Goal: Entertainment & Leisure: Consume media (video, audio)

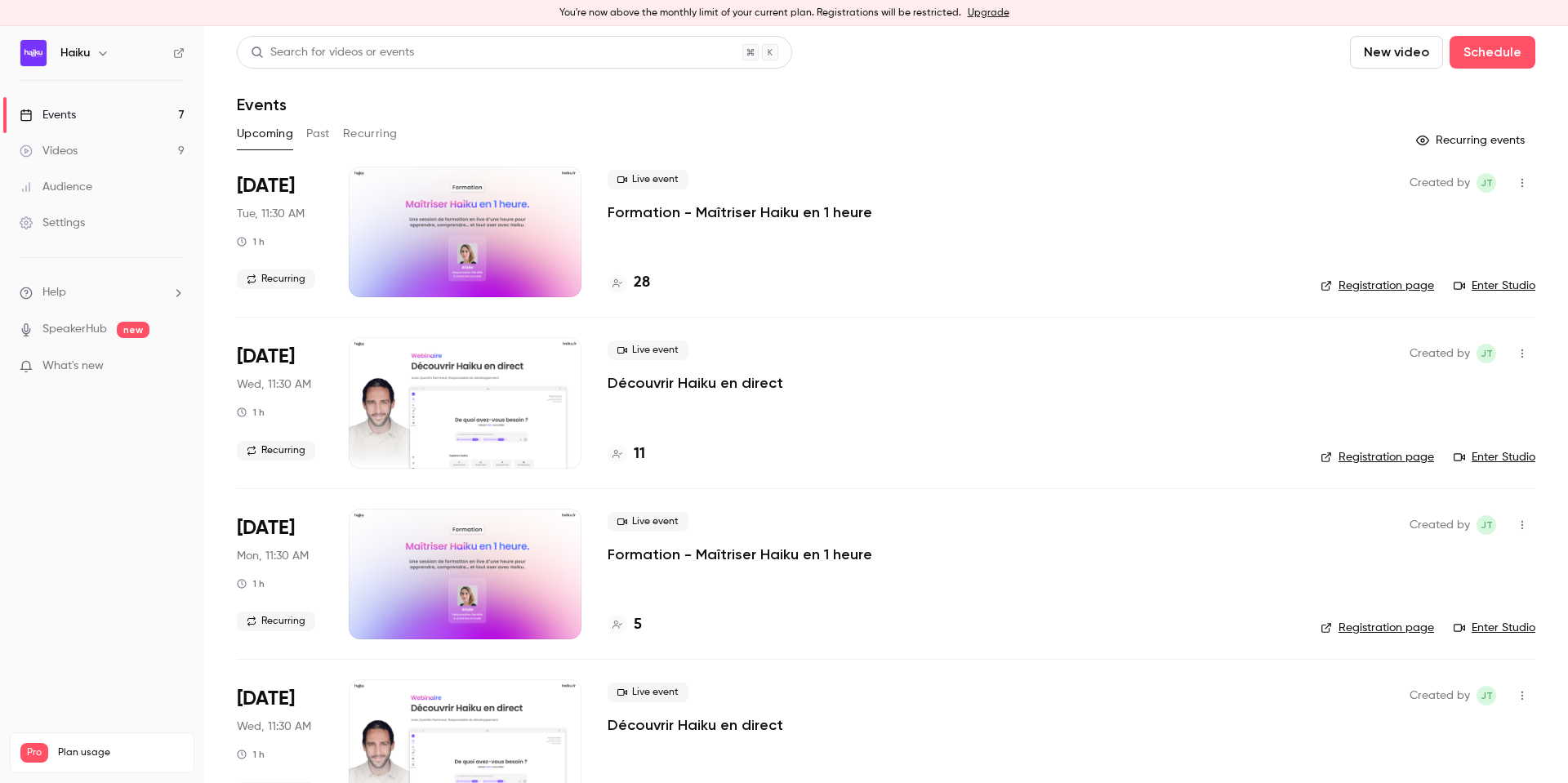
click at [317, 135] on button "Past" at bounding box center [318, 134] width 23 height 26
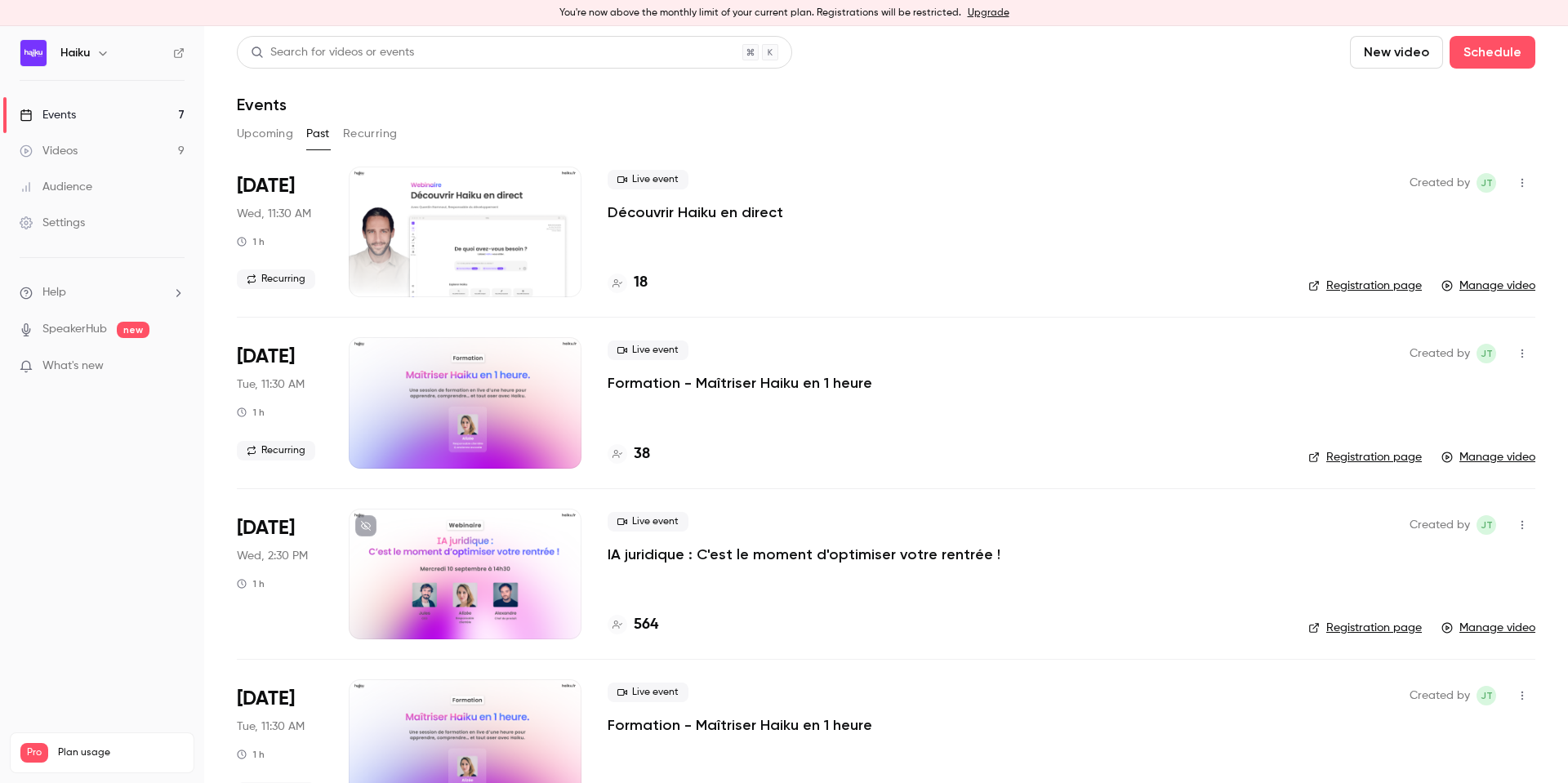
click at [473, 407] on div at bounding box center [465, 402] width 232 height 130
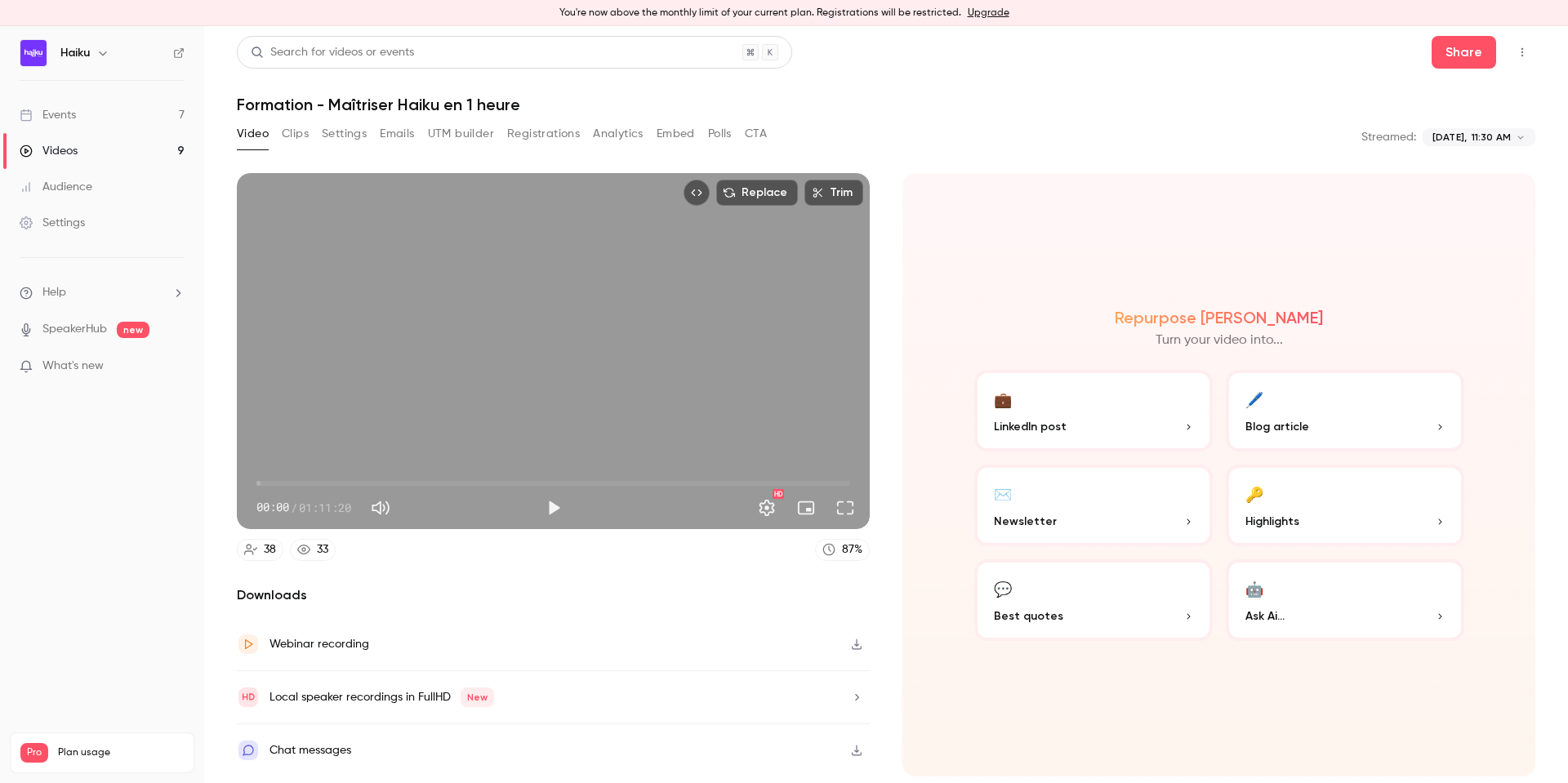
click at [394, 474] on span "00:00" at bounding box center [554, 483] width 594 height 26
click at [557, 510] on button "Play" at bounding box center [553, 508] width 33 height 33
click at [282, 483] on span "03:02" at bounding box center [554, 483] width 594 height 26
click at [773, 513] on button "Settings" at bounding box center [766, 508] width 33 height 33
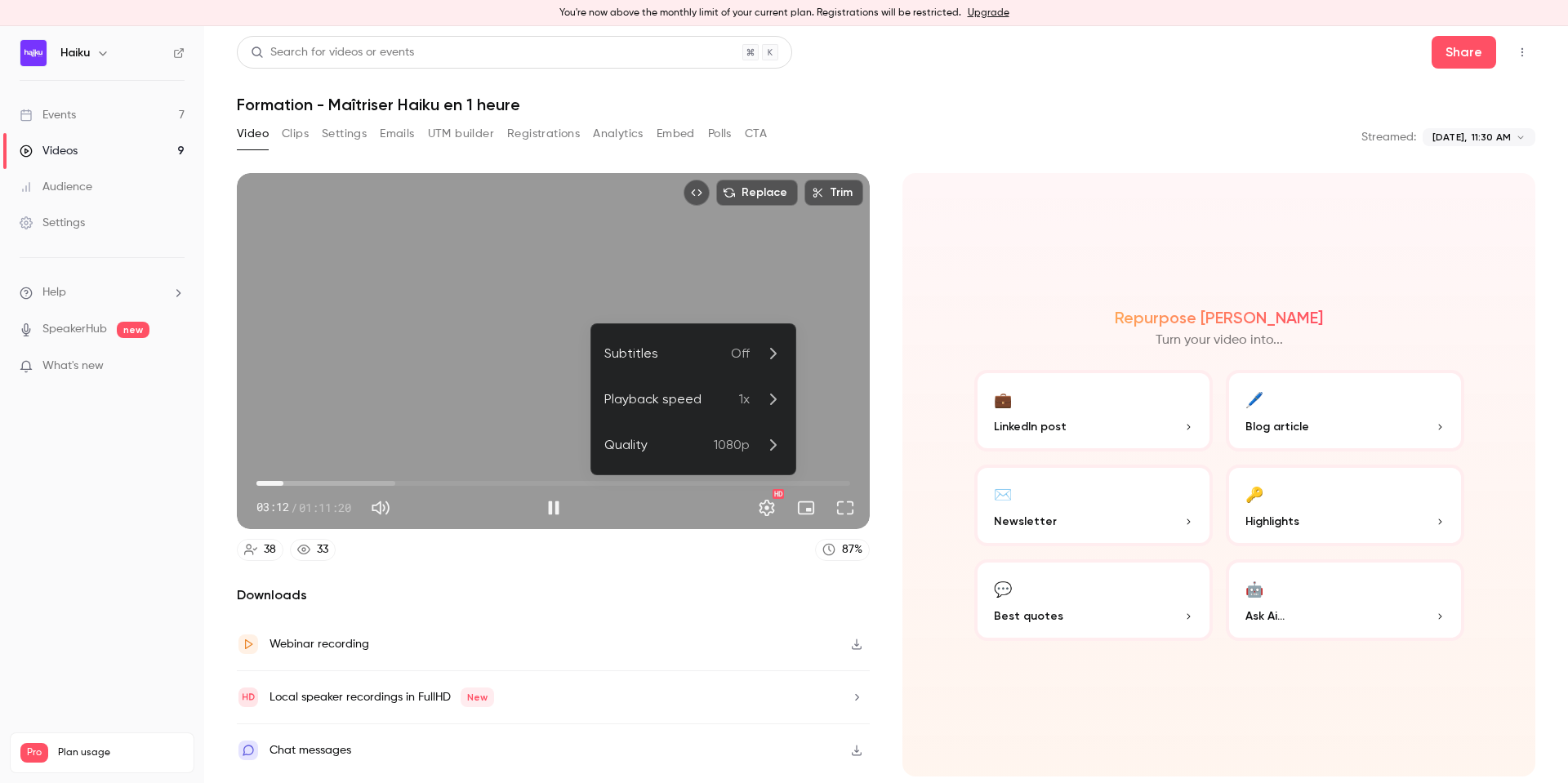
click at [753, 392] on p "1x" at bounding box center [761, 399] width 43 height 19
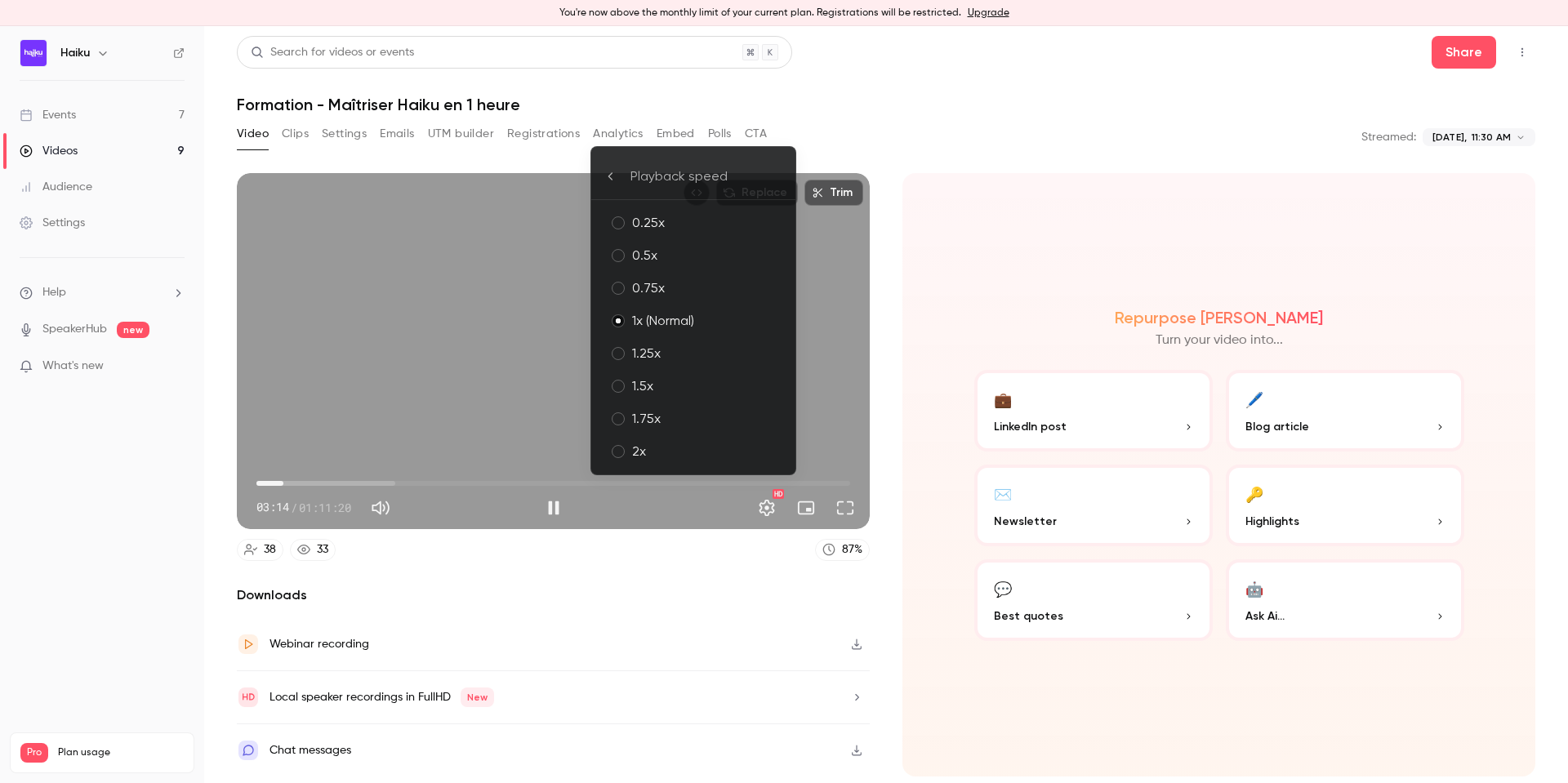
click at [645, 445] on div "2x" at bounding box center [707, 451] width 151 height 19
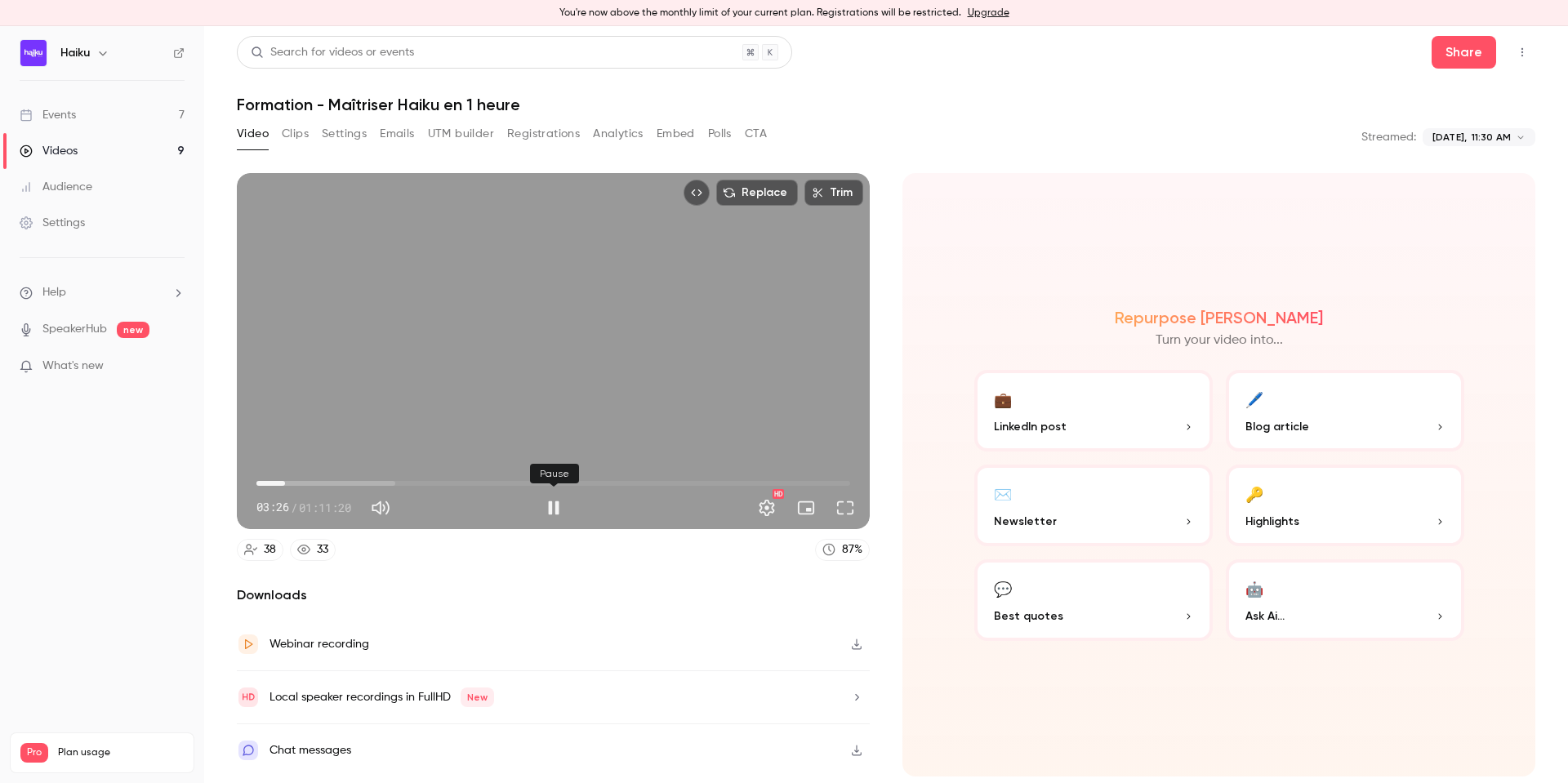
click at [554, 513] on button "Pause" at bounding box center [553, 508] width 33 height 33
click at [554, 510] on button "Play" at bounding box center [553, 508] width 33 height 33
click at [296, 484] on span "03:34" at bounding box center [554, 483] width 594 height 26
click at [291, 483] on span "04:07" at bounding box center [291, 484] width 5 height 5
click at [298, 484] on span "05:00" at bounding box center [554, 483] width 594 height 26
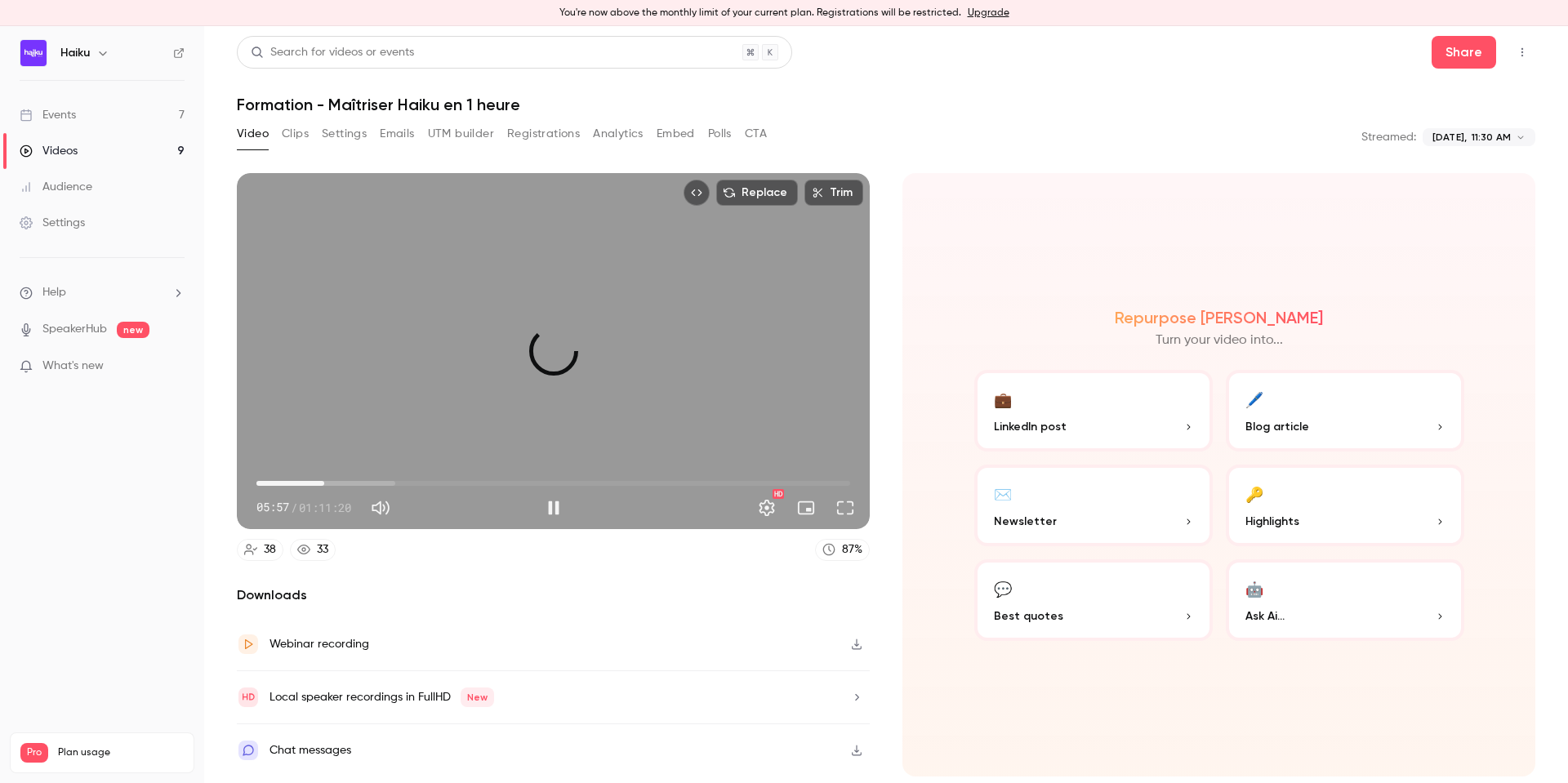
click at [324, 480] on span "08:08" at bounding box center [554, 483] width 594 height 26
click at [335, 483] on span "09:31" at bounding box center [335, 484] width 5 height 5
click at [333, 483] on span "09:13" at bounding box center [333, 484] width 5 height 5
click at [346, 483] on span "10:47" at bounding box center [554, 483] width 594 height 26
click at [342, 483] on span "10:18" at bounding box center [342, 484] width 5 height 5
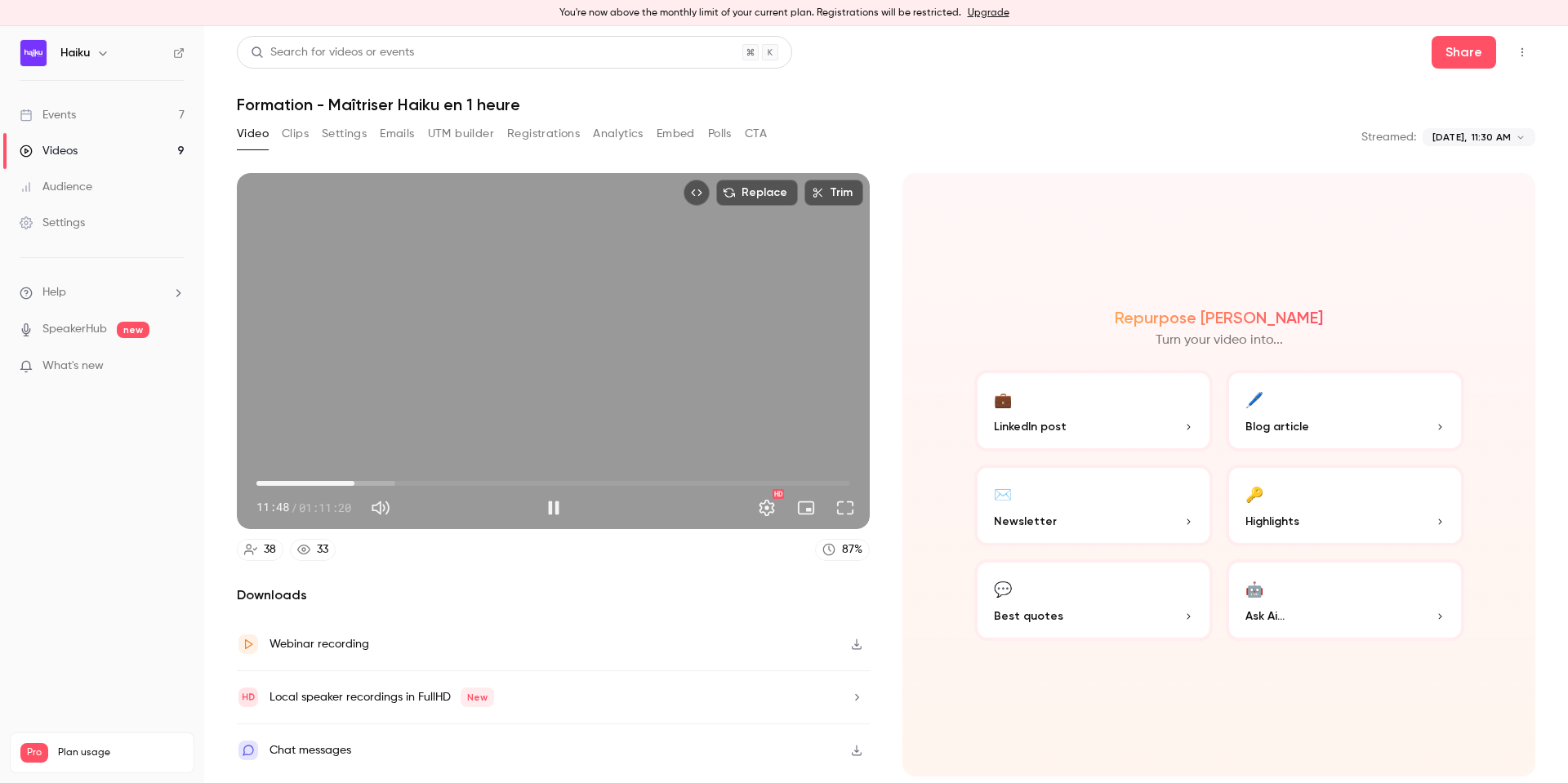
click at [352, 486] on span "11:48" at bounding box center [355, 484] width 5 height 5
click at [555, 510] on button "Pause" at bounding box center [553, 508] width 33 height 33
click at [764, 511] on button "Settings" at bounding box center [766, 508] width 33 height 33
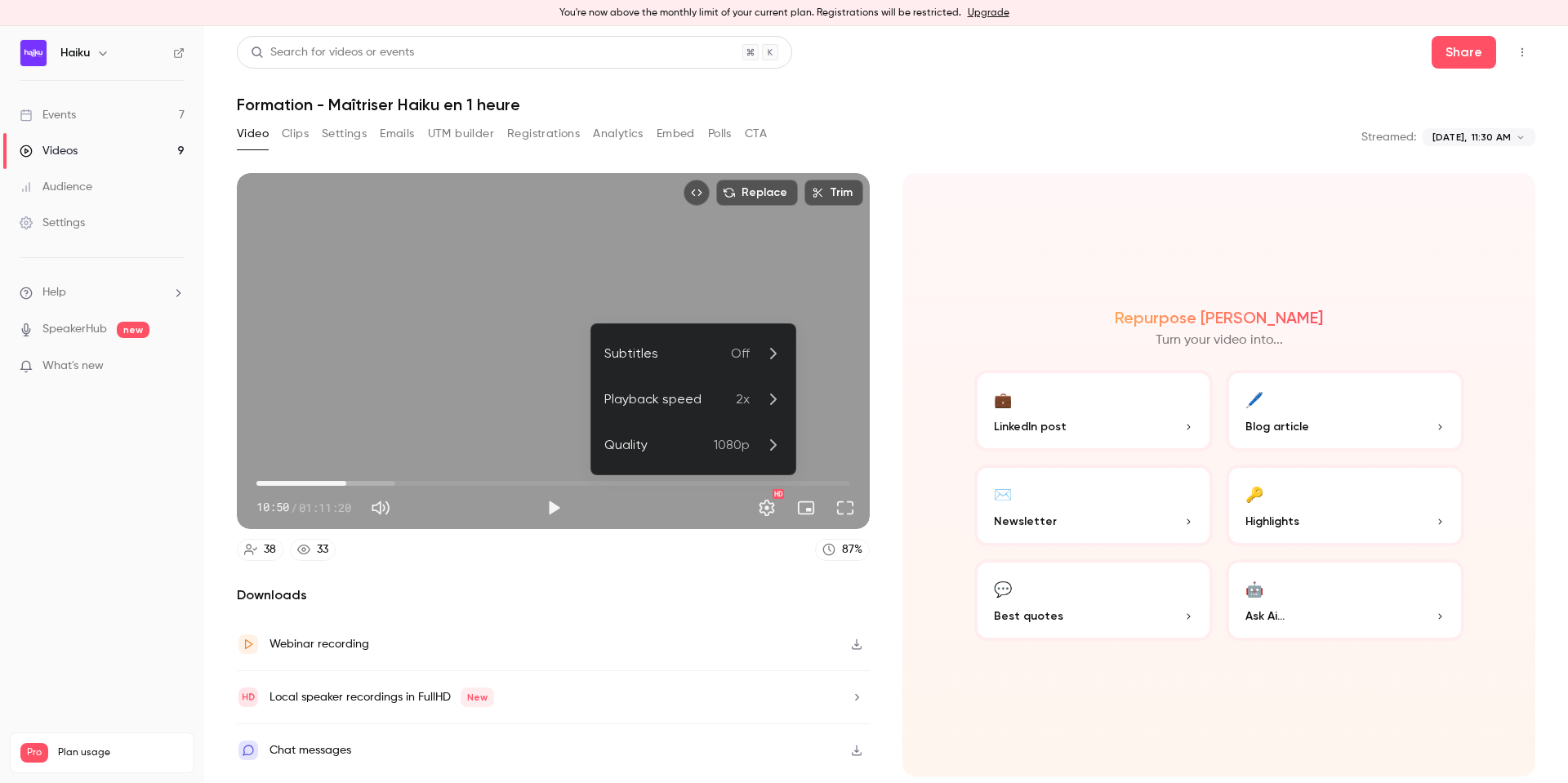
click at [764, 402] on icon at bounding box center [772, 399] width 19 height 19
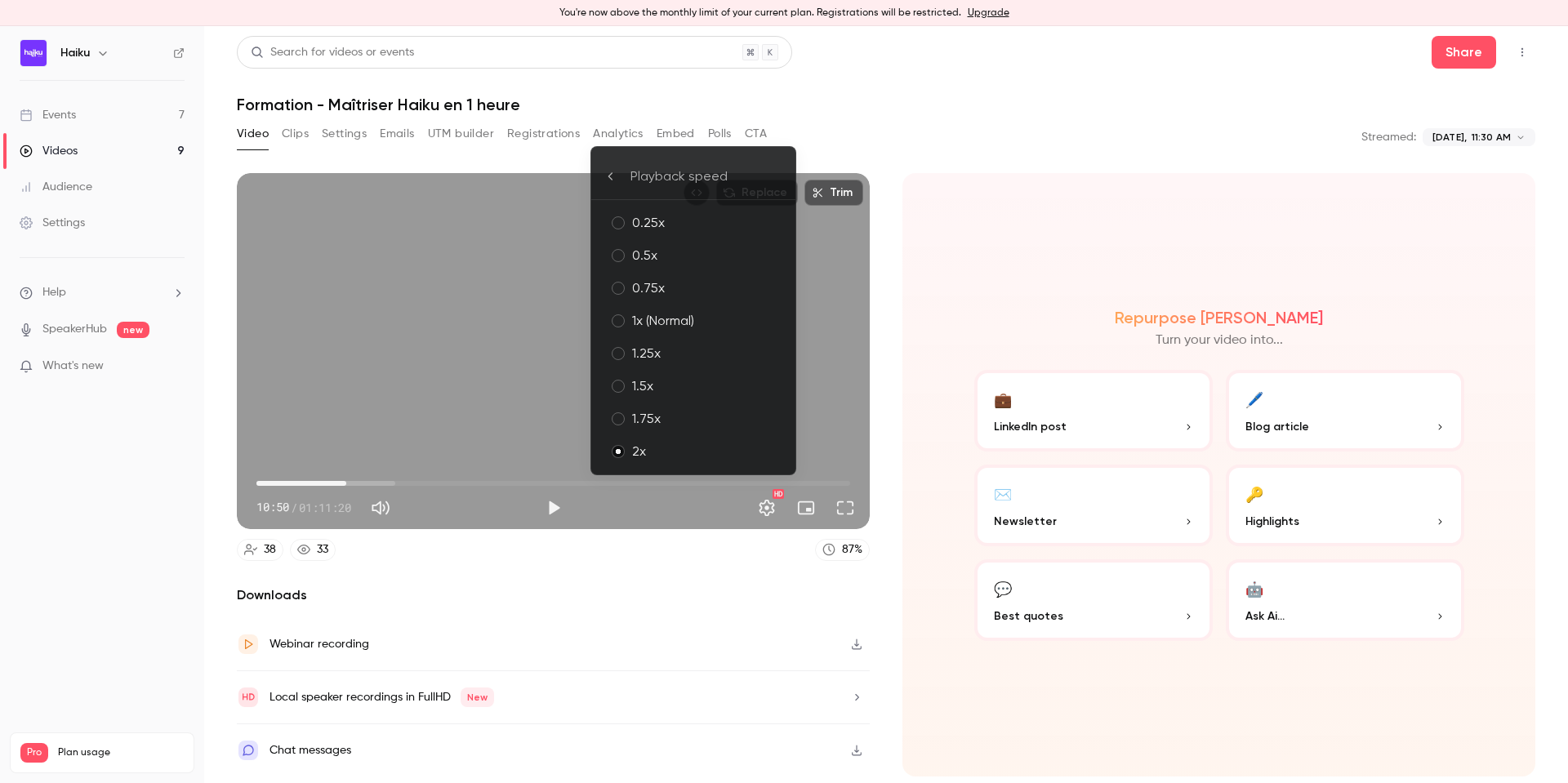
click at [741, 383] on div "1.5x" at bounding box center [707, 386] width 151 height 19
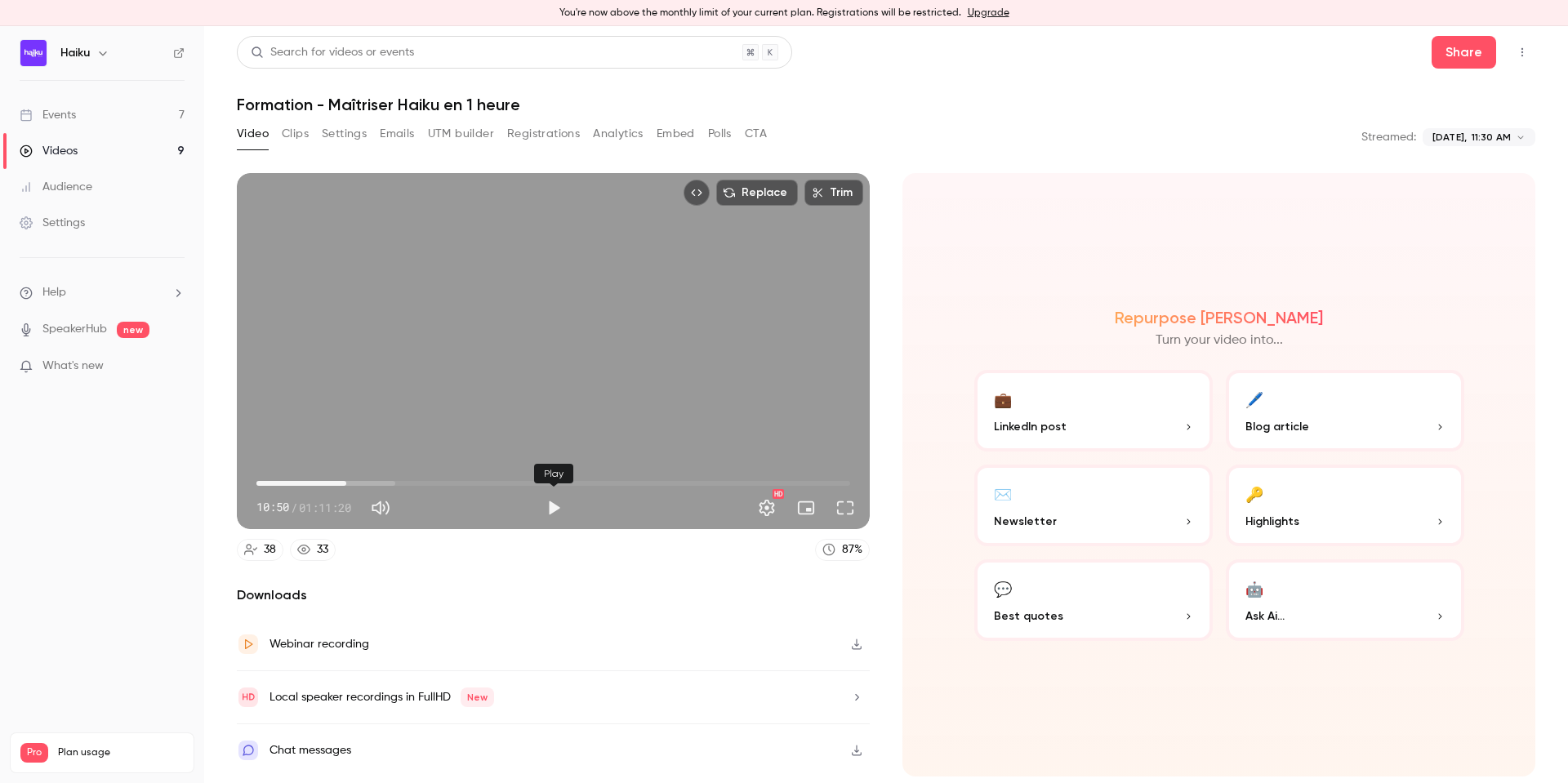
click at [559, 502] on button "Play" at bounding box center [553, 508] width 33 height 33
click at [410, 484] on span "18:27" at bounding box center [410, 484] width 5 height 5
click at [407, 482] on span "18:28" at bounding box center [410, 484] width 5 height 5
click at [492, 484] on span "26:27" at bounding box center [554, 483] width 594 height 26
click at [774, 510] on button "Settings" at bounding box center [766, 508] width 33 height 33
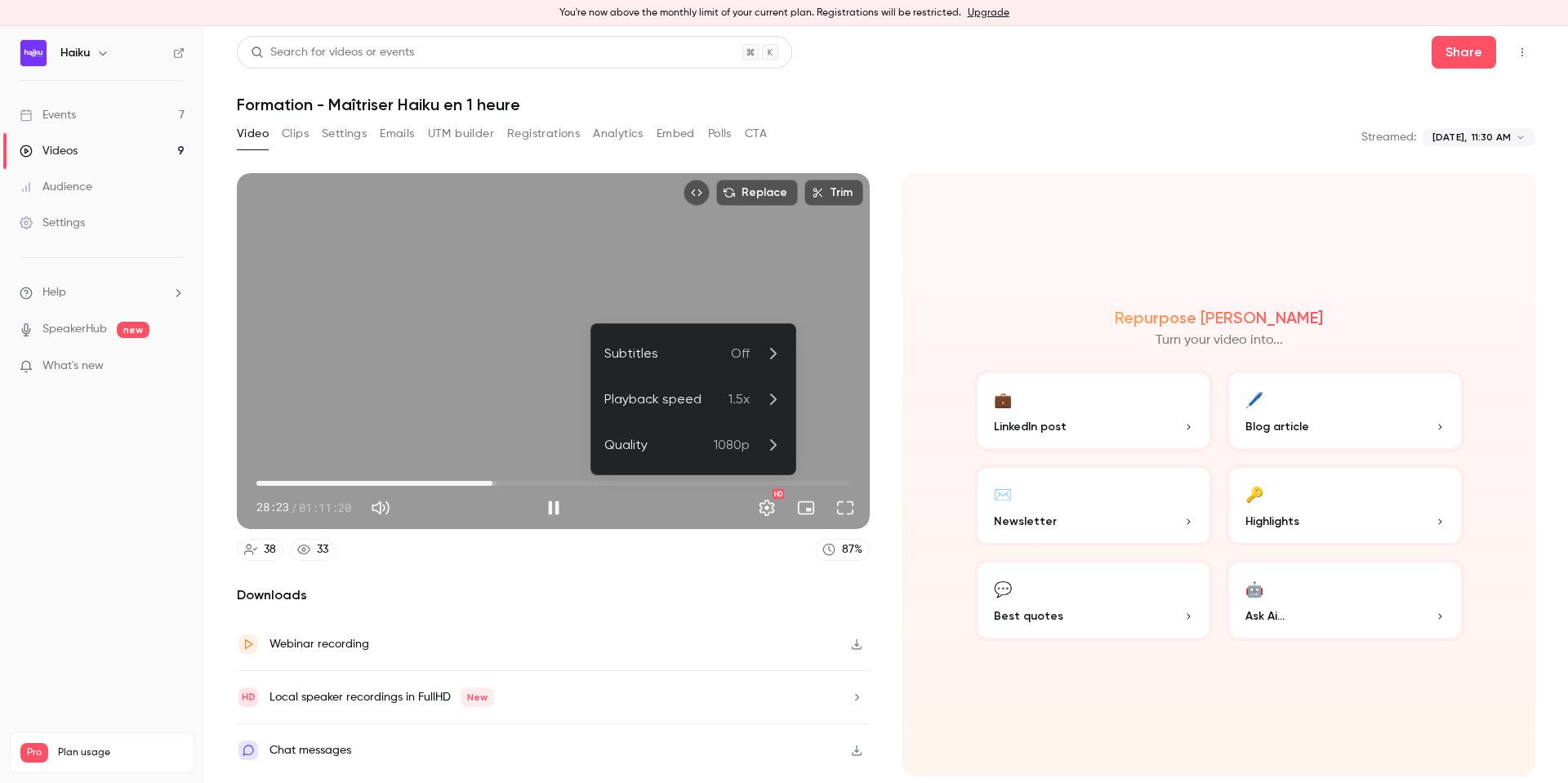
click at [750, 408] on p "1.5x" at bounding box center [755, 399] width 54 height 19
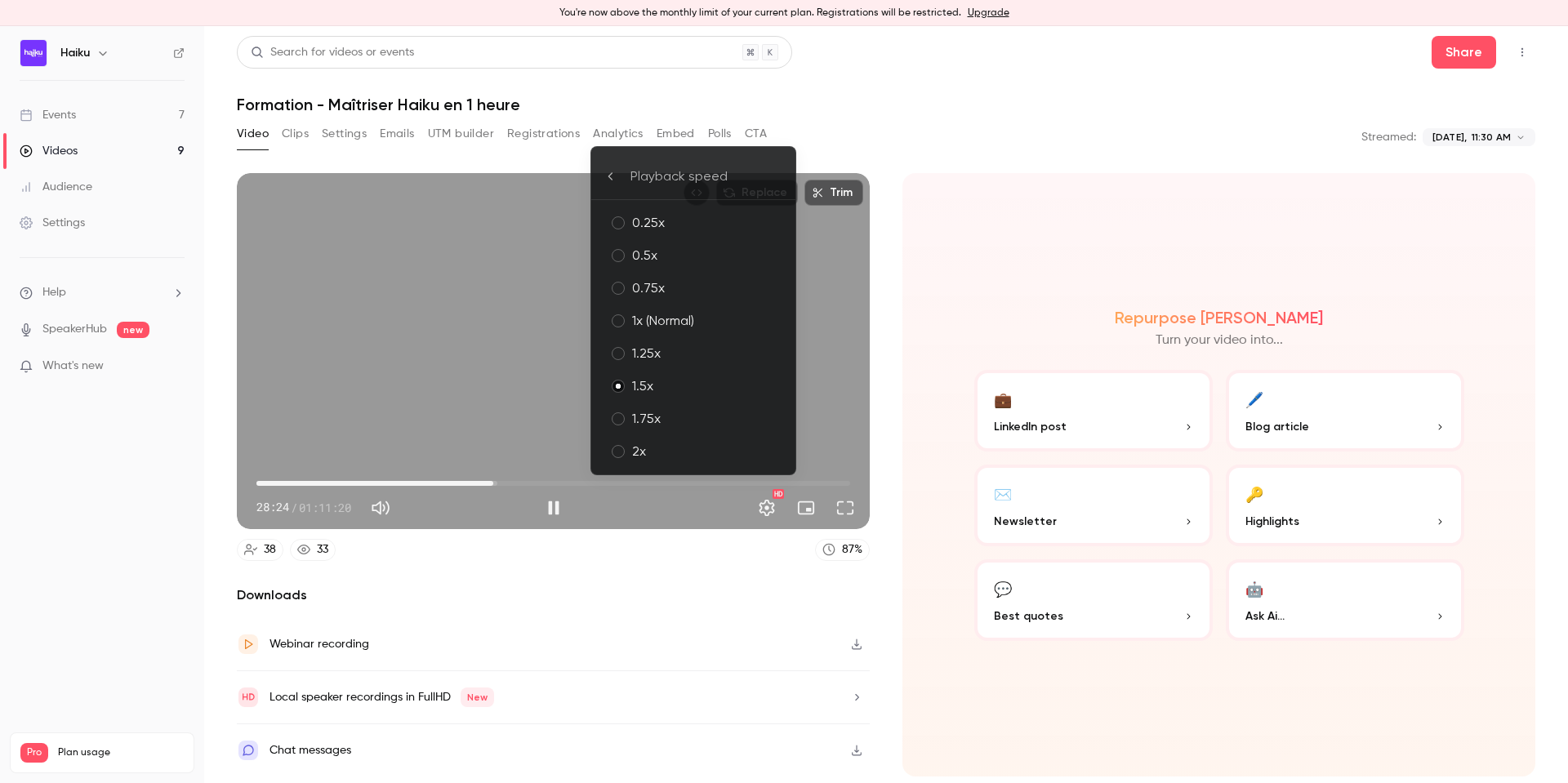
click at [691, 411] on div "1.75x" at bounding box center [707, 418] width 151 height 19
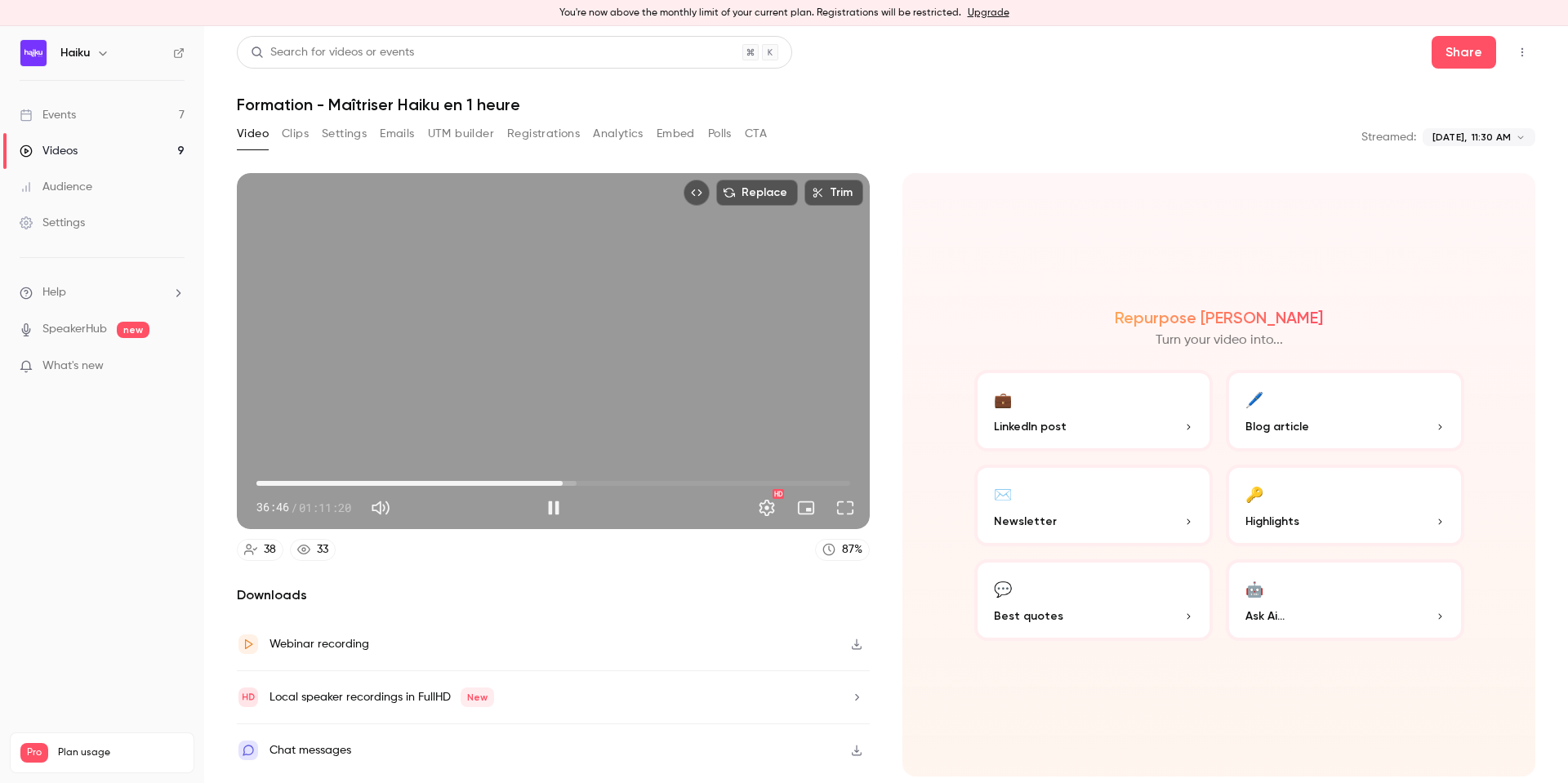
click at [476, 373] on div "Replace Trim 36:46 36:46 / 01:11:20 HD" at bounding box center [553, 351] width 633 height 356
click at [545, 507] on button "Play" at bounding box center [553, 508] width 33 height 33
click at [608, 482] on span "41:02" at bounding box center [554, 483] width 594 height 26
click at [618, 481] on span "43:28" at bounding box center [554, 483] width 594 height 26
click at [628, 486] on span "44:39" at bounding box center [628, 484] width 5 height 5
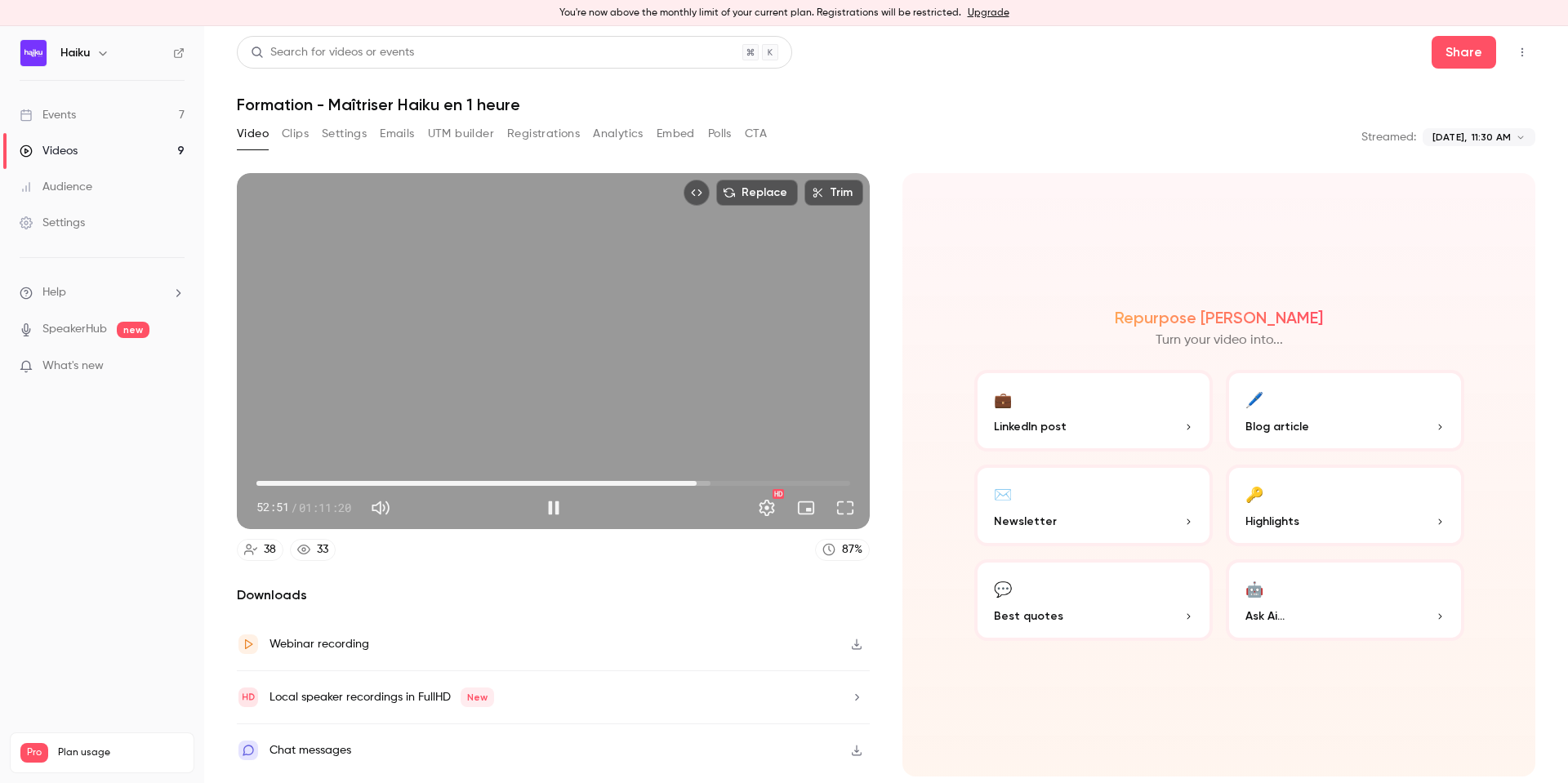
click at [558, 511] on button "Pause" at bounding box center [553, 508] width 33 height 33
click at [857, 648] on icon "button" at bounding box center [856, 644] width 10 height 11
click at [562, 510] on button "Play" at bounding box center [553, 508] width 33 height 33
click at [839, 513] on button "Full screen" at bounding box center [845, 508] width 33 height 33
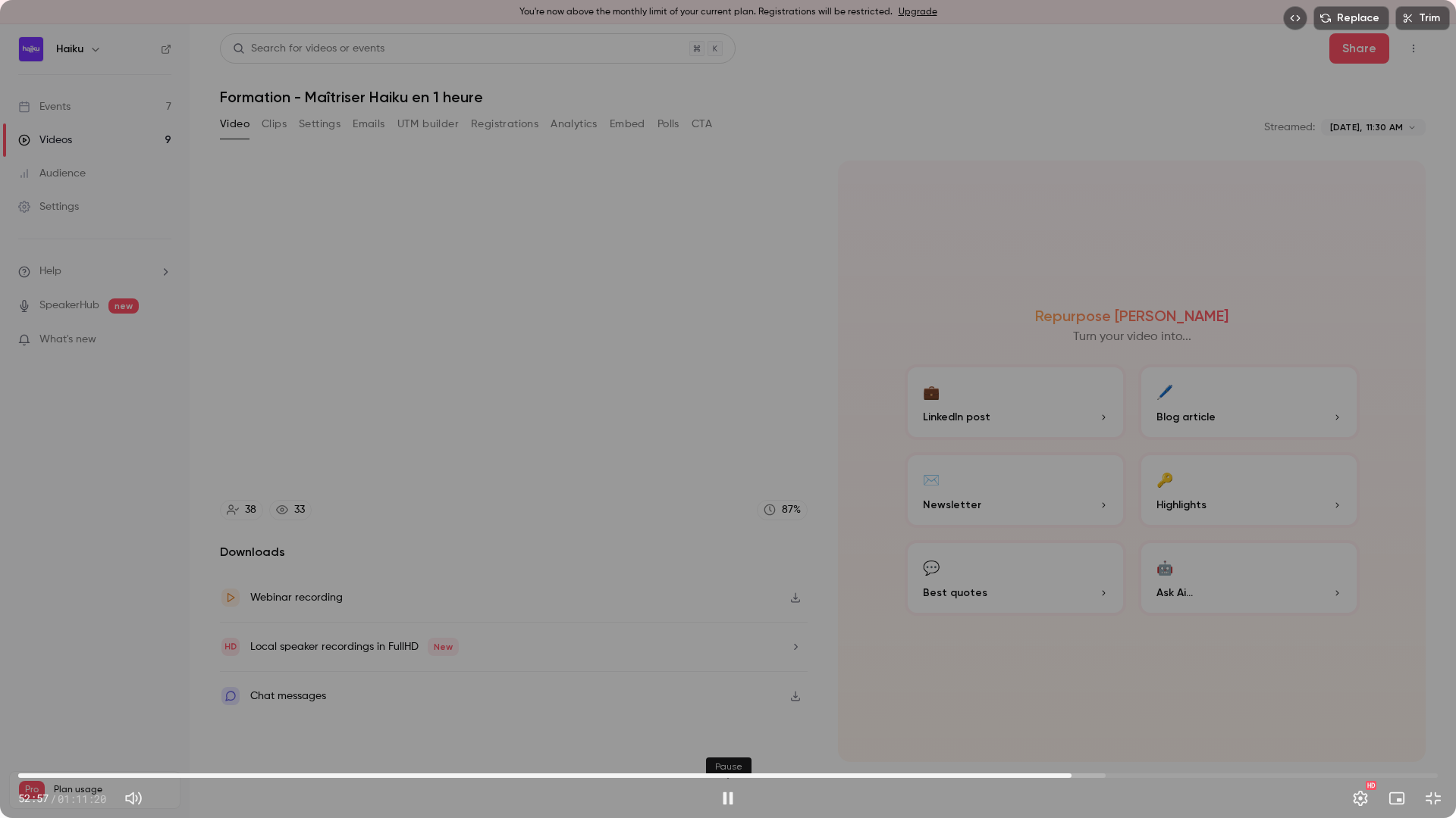
click at [728, 726] on button "Pause" at bounding box center [728, 799] width 30 height 30
click at [1064, 726] on span "52:33" at bounding box center [1064, 776] width 5 height 5
click at [1058, 726] on span "52:17" at bounding box center [1058, 776] width 5 height 5
click at [1049, 726] on span "52:17" at bounding box center [728, 775] width 1420 height 24
click at [791, 681] on div "Replace Trim 51:49 51:49 / 01:11:20 HD" at bounding box center [728, 409] width 1456 height 818
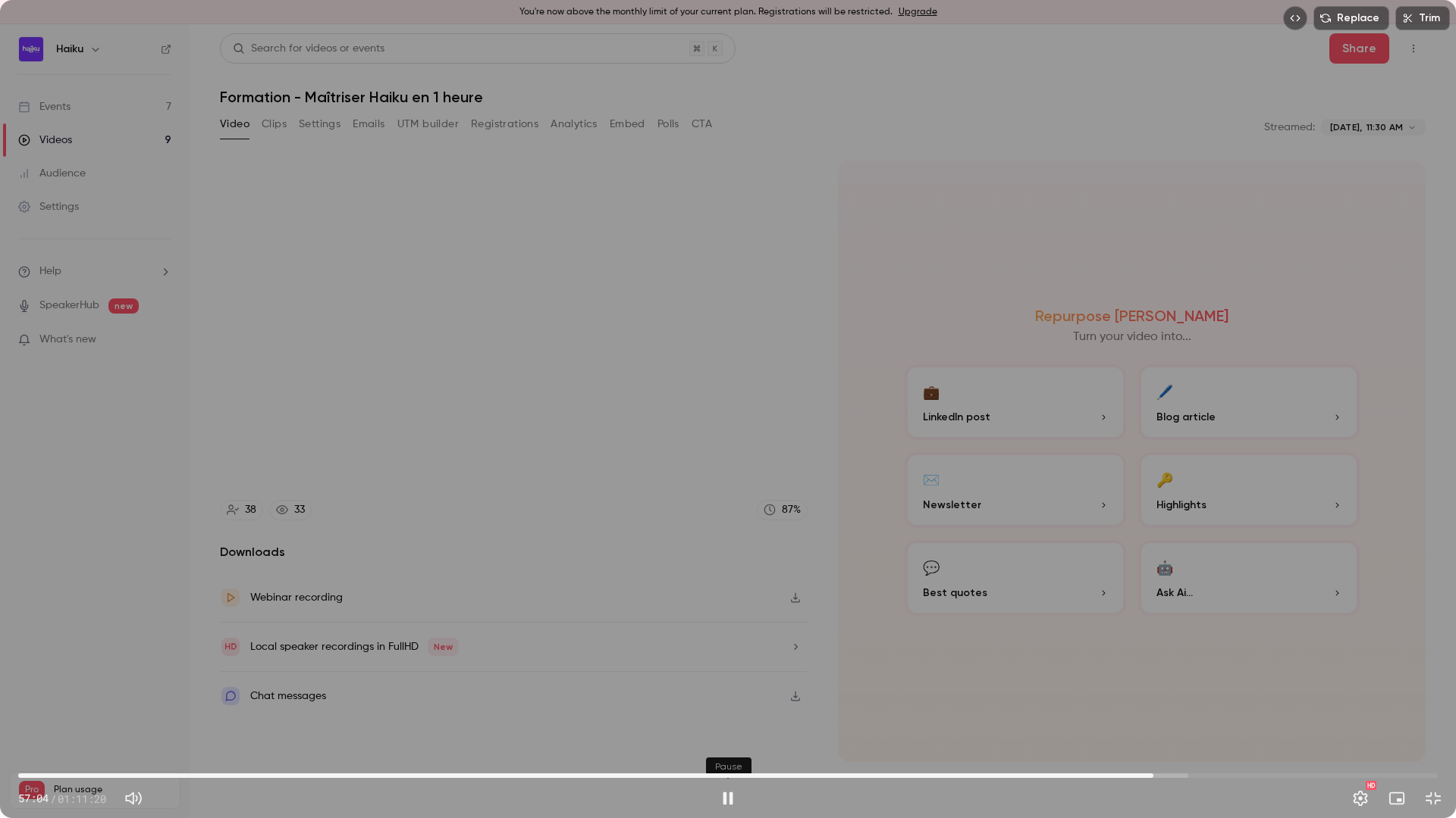
click at [730, 726] on button "Pause" at bounding box center [728, 799] width 30 height 30
type input "******"
click at [1430, 726] on button "Exit full screen" at bounding box center [1433, 799] width 30 height 30
